Goal: Find specific page/section

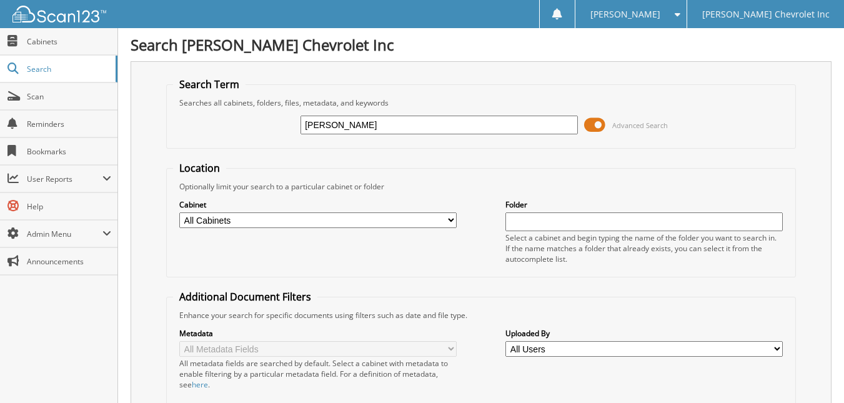
type input "[PERSON_NAME]"
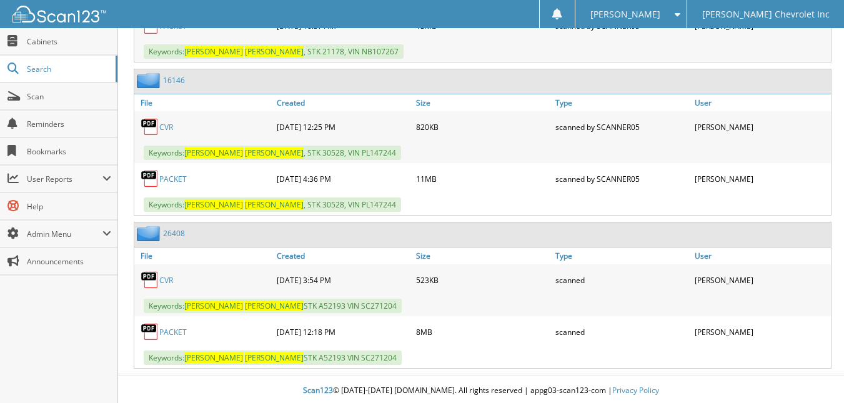
scroll to position [795, 0]
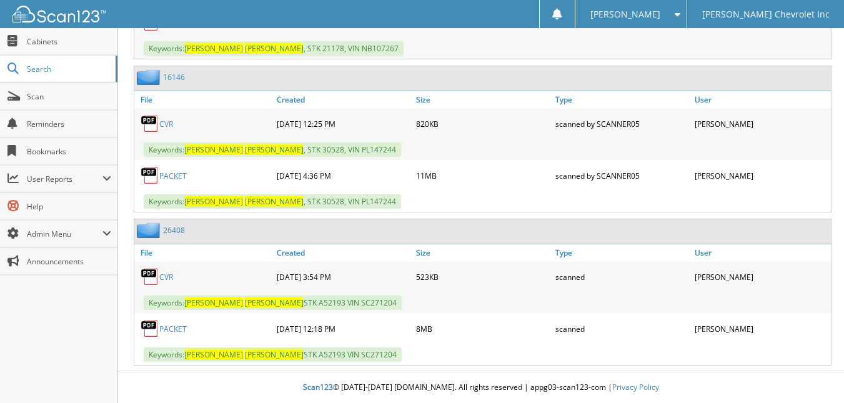
click at [173, 179] on link "PACKET" at bounding box center [172, 175] width 27 height 11
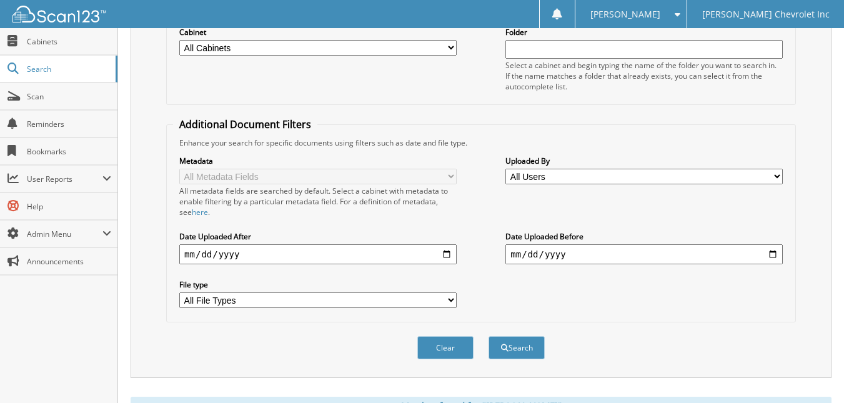
scroll to position [0, 0]
